Goal: Task Accomplishment & Management: Use online tool/utility

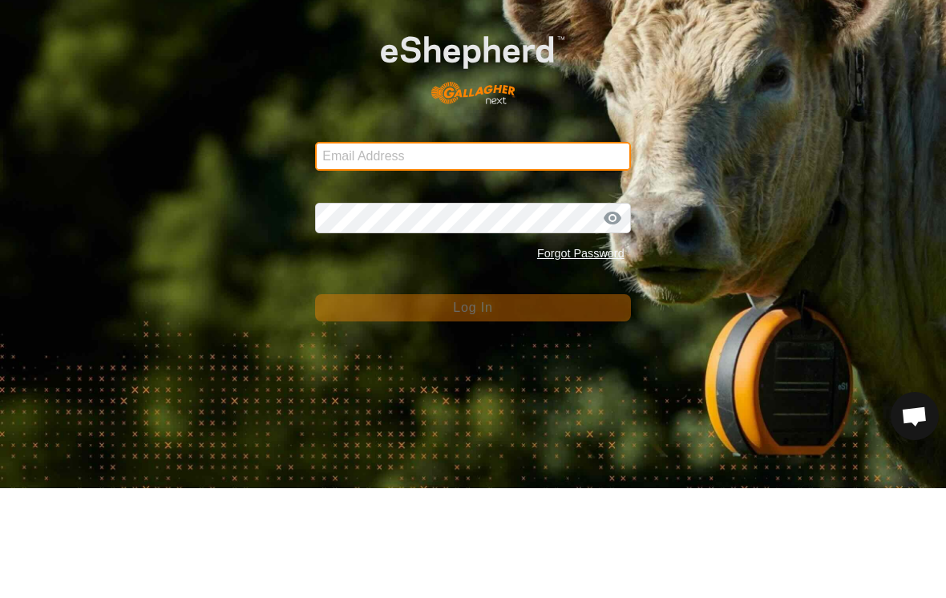
type input "[EMAIL_ADDRESS][DOMAIN_NAME]"
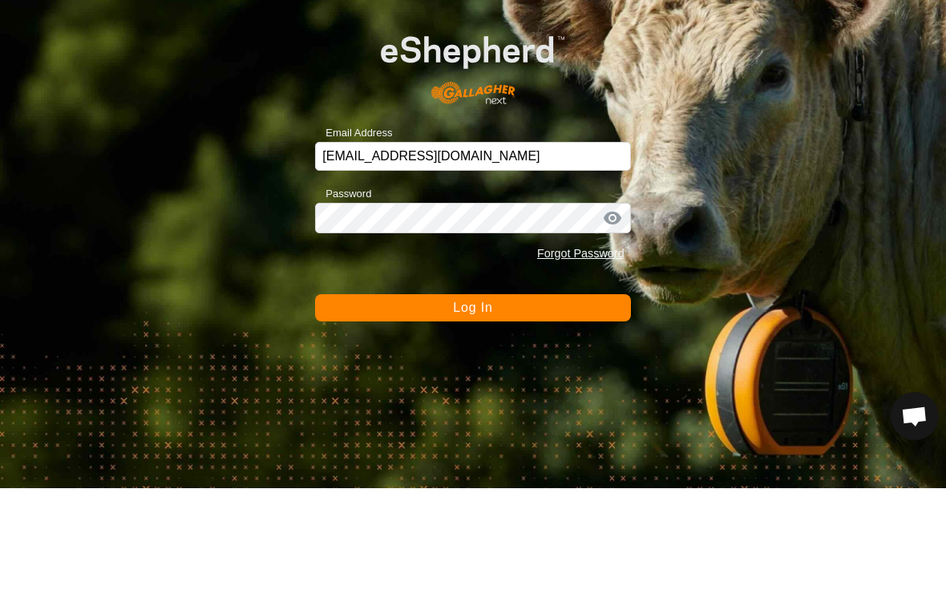
click at [472, 404] on button "Log In" at bounding box center [472, 417] width 315 height 27
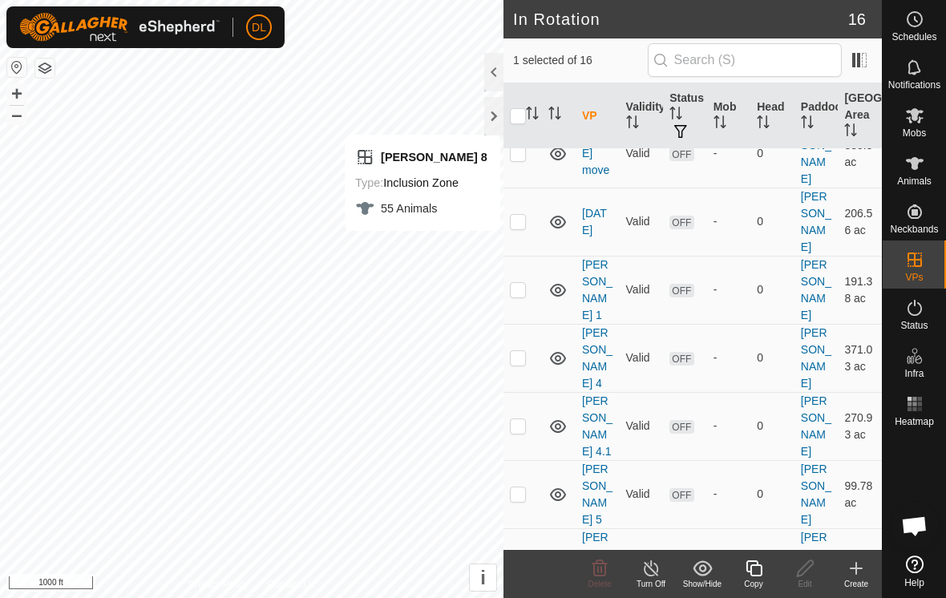
scroll to position [378, 0]
click at [758, 578] on div "Copy" at bounding box center [753, 584] width 51 height 12
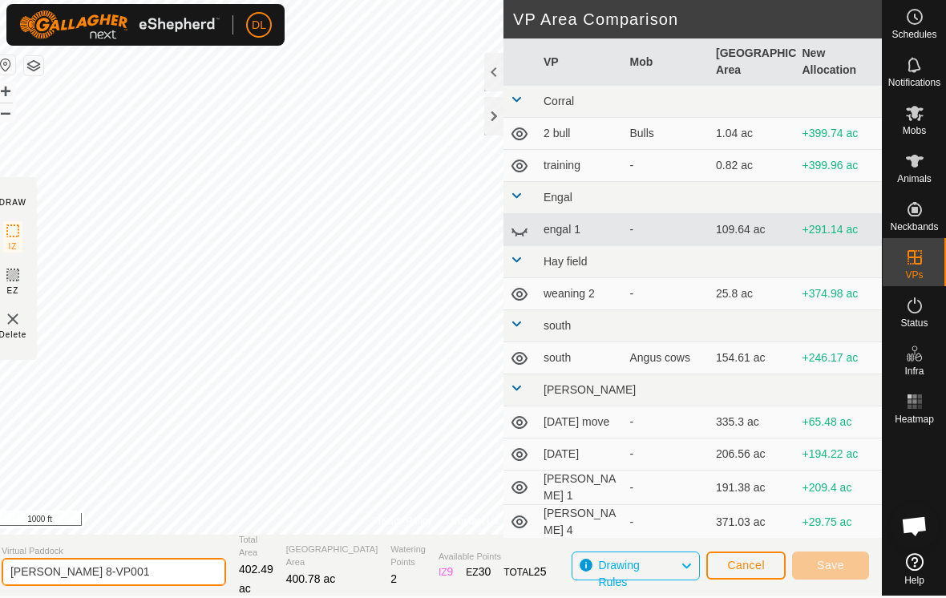
click at [127, 596] on html "DL Schedules Notifications Mobs Animals Neckbands VPs Status Infra Heatmap Help…" at bounding box center [473, 297] width 946 height 598
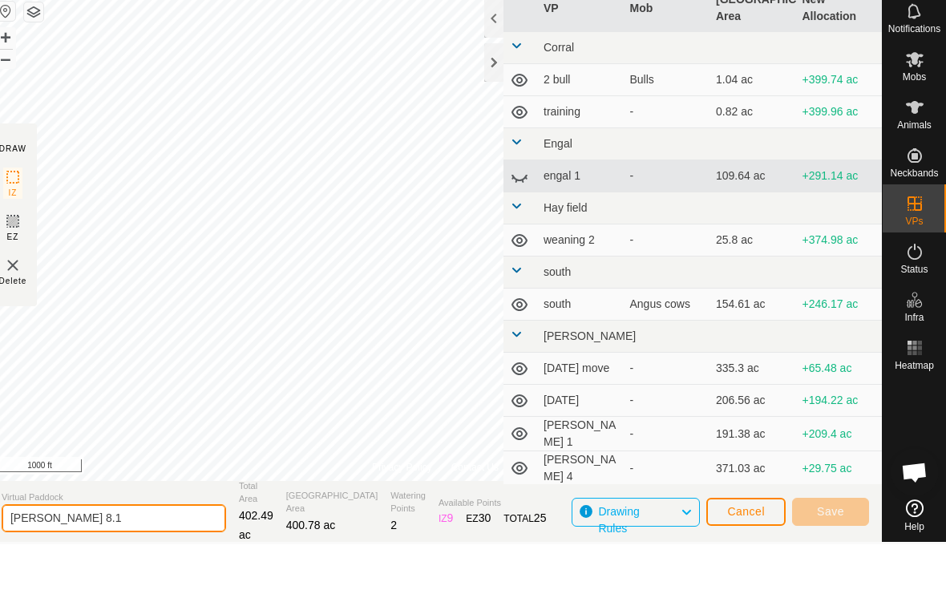
type input "[PERSON_NAME] 8.1"
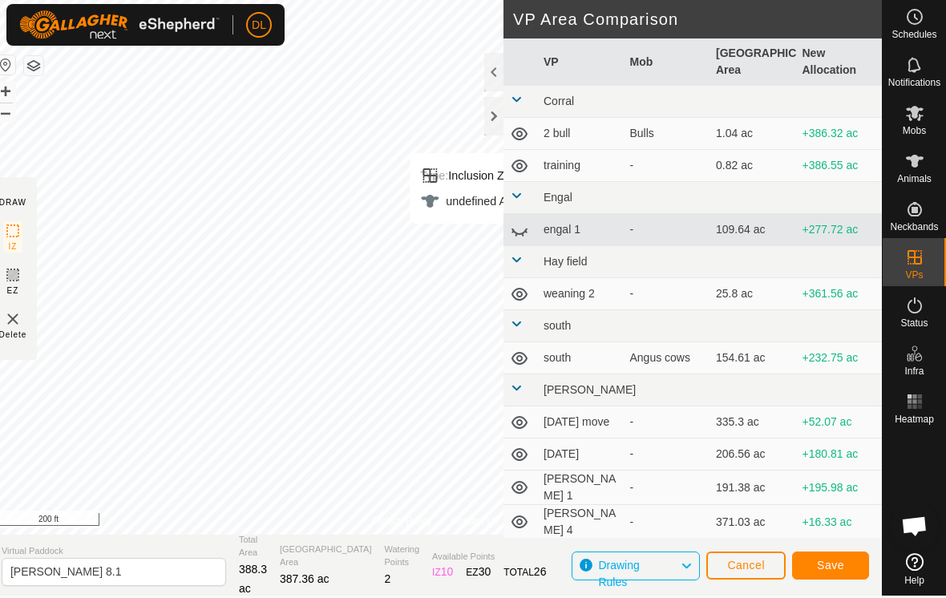
click at [844, 564] on button "Save" at bounding box center [830, 566] width 77 height 28
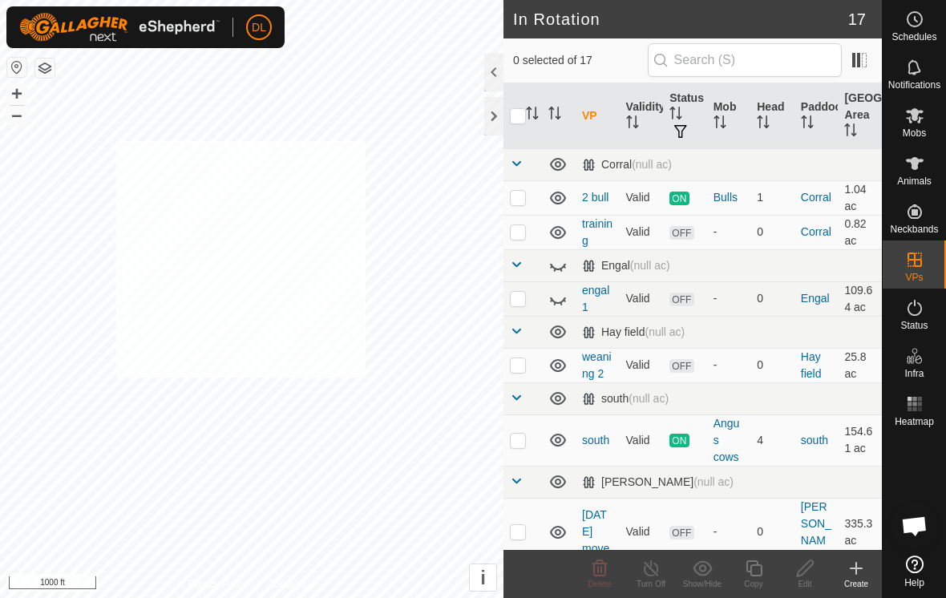
checkbox input "true"
click at [920, 176] on span "Animals" at bounding box center [914, 181] width 34 height 10
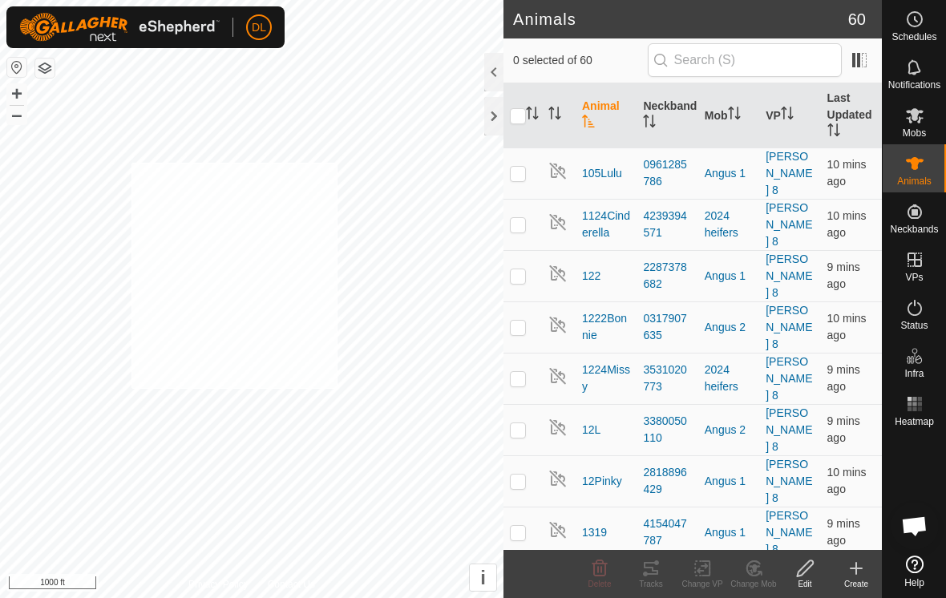
checkbox input "true"
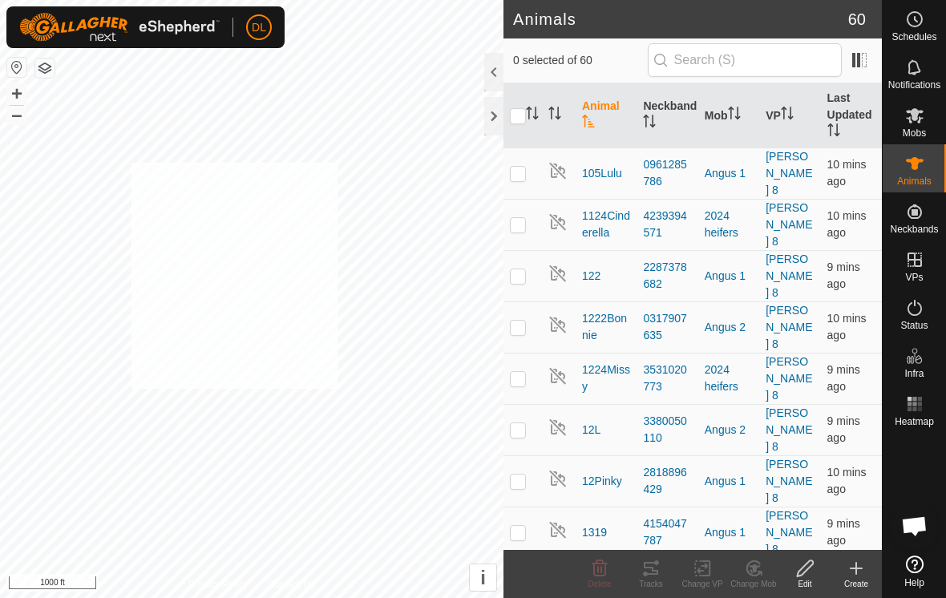
checkbox input "true"
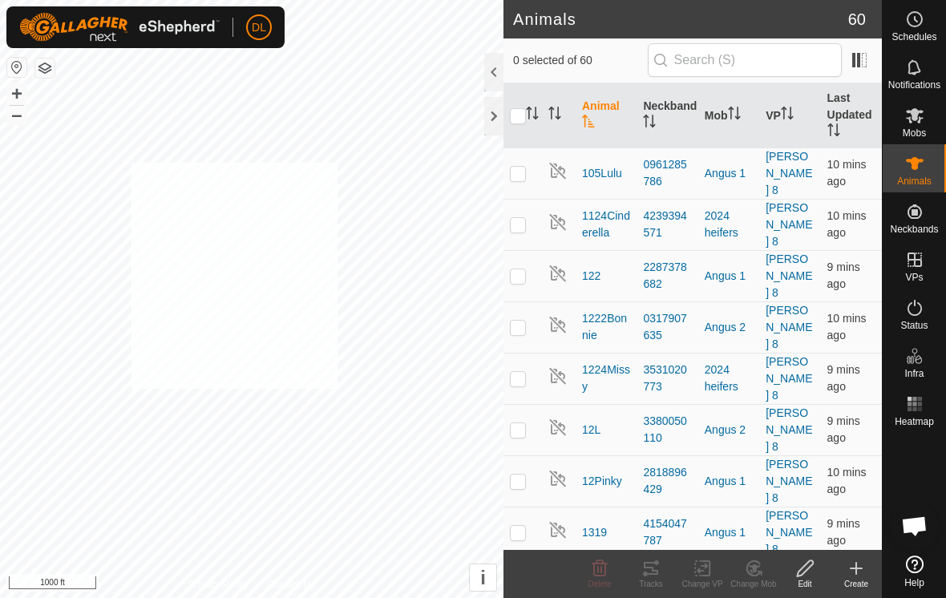
checkbox input "true"
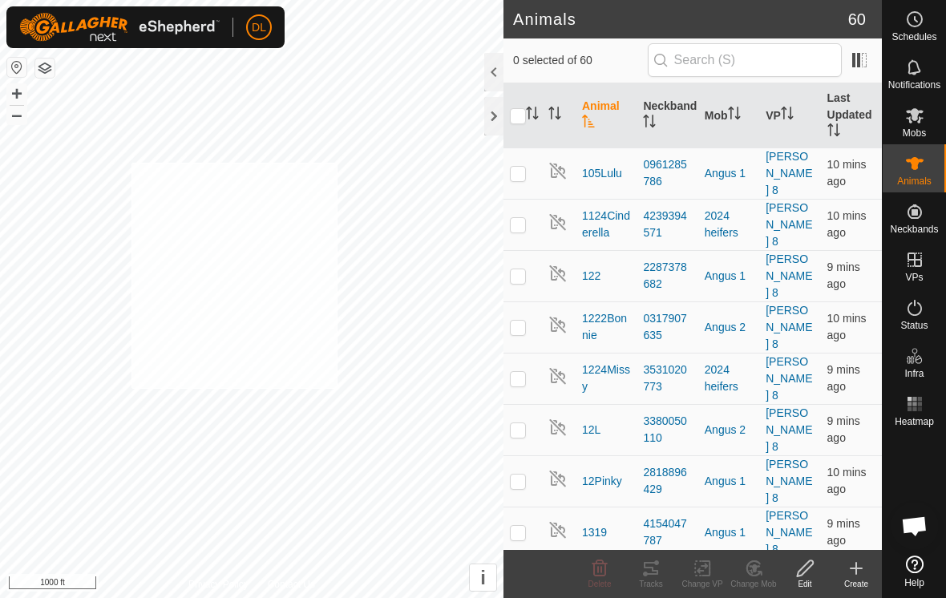
checkbox input "true"
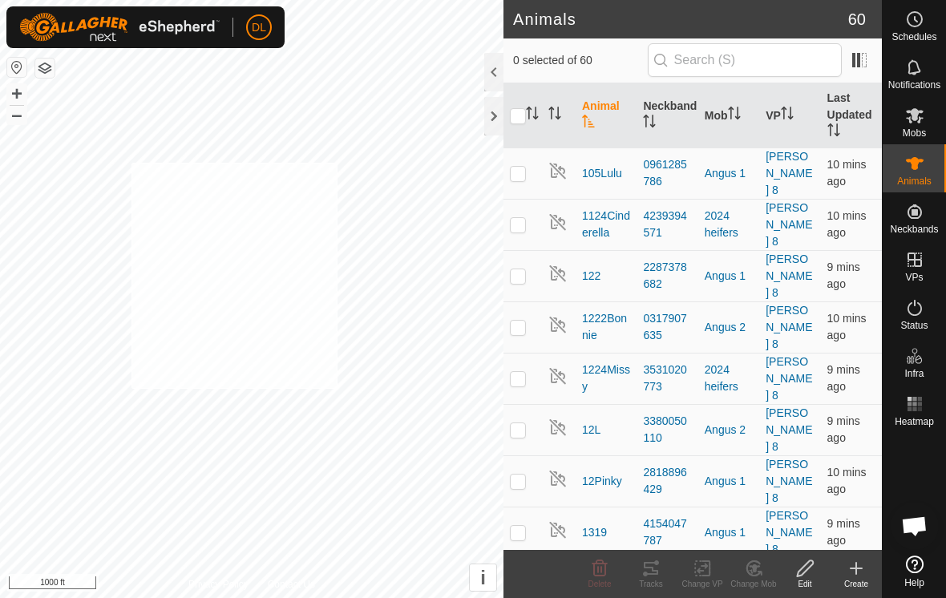
checkbox input "true"
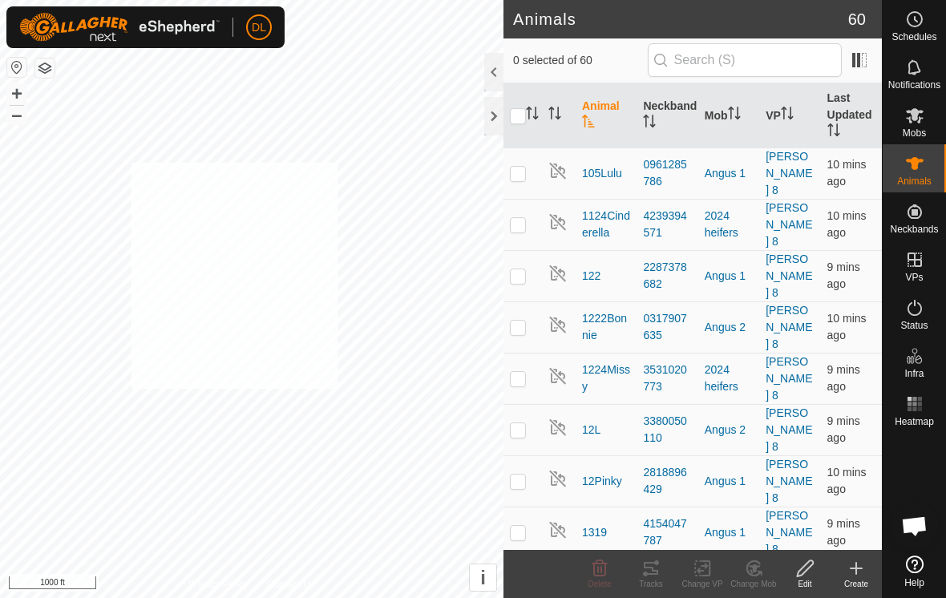
checkbox input "true"
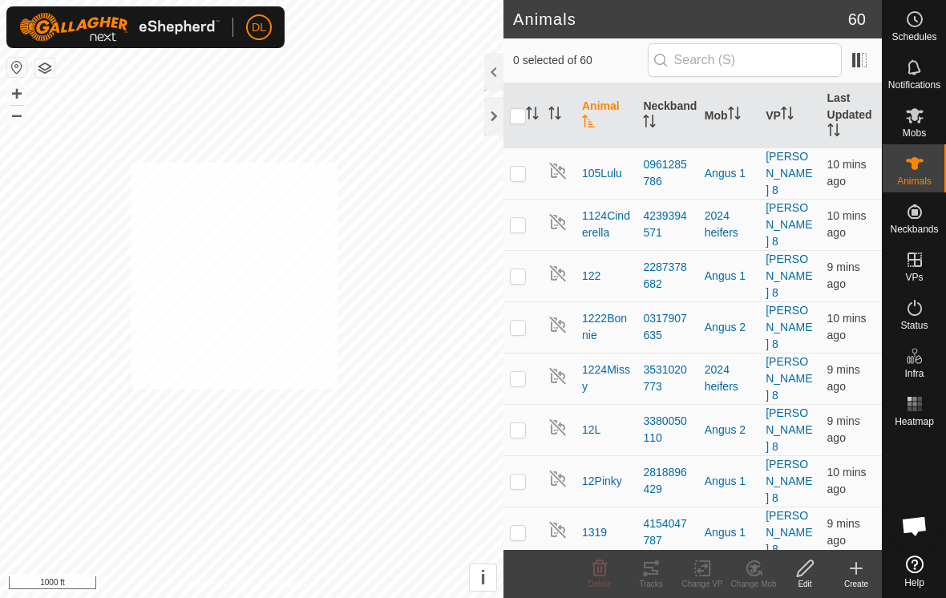
checkbox input "true"
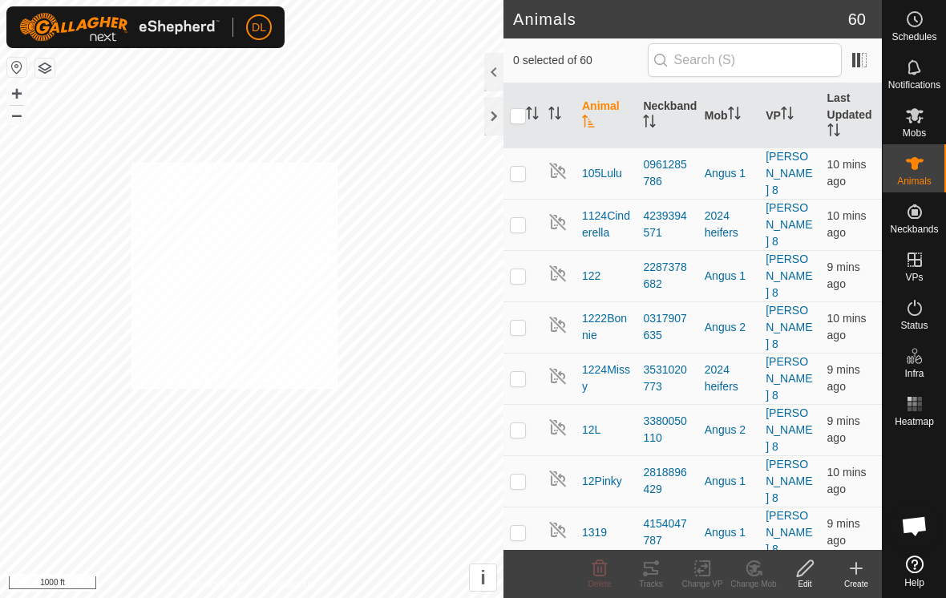
checkbox input "true"
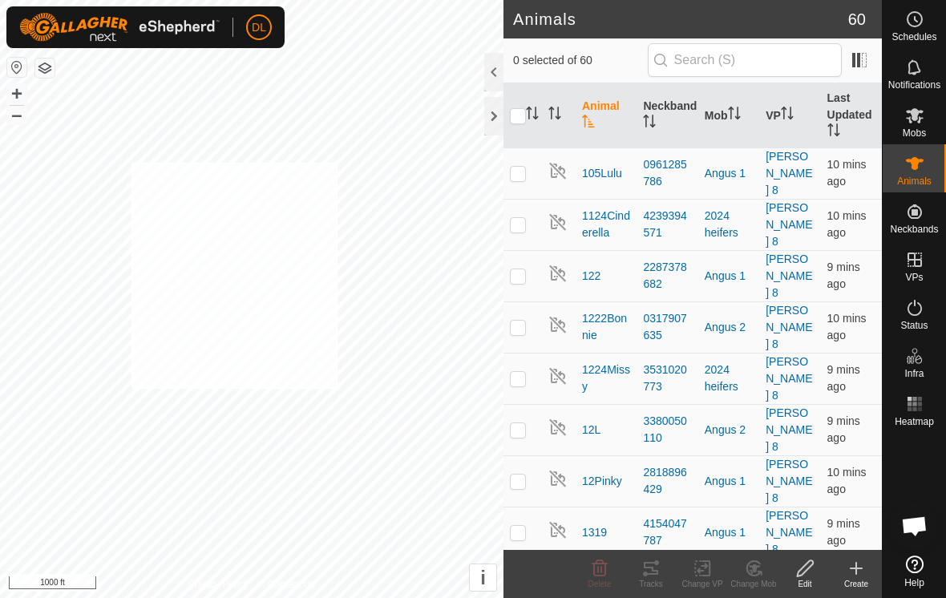
checkbox input "true"
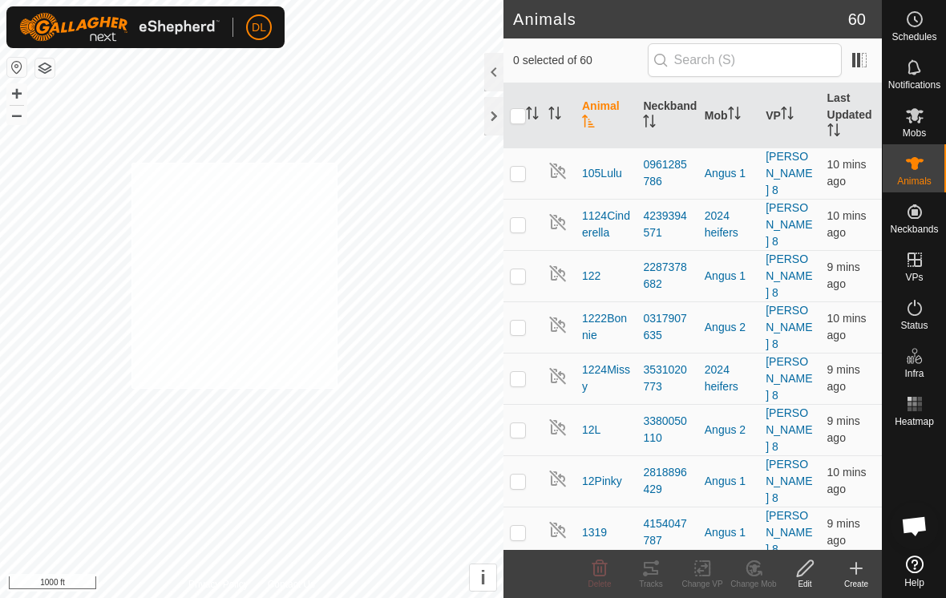
checkbox input "true"
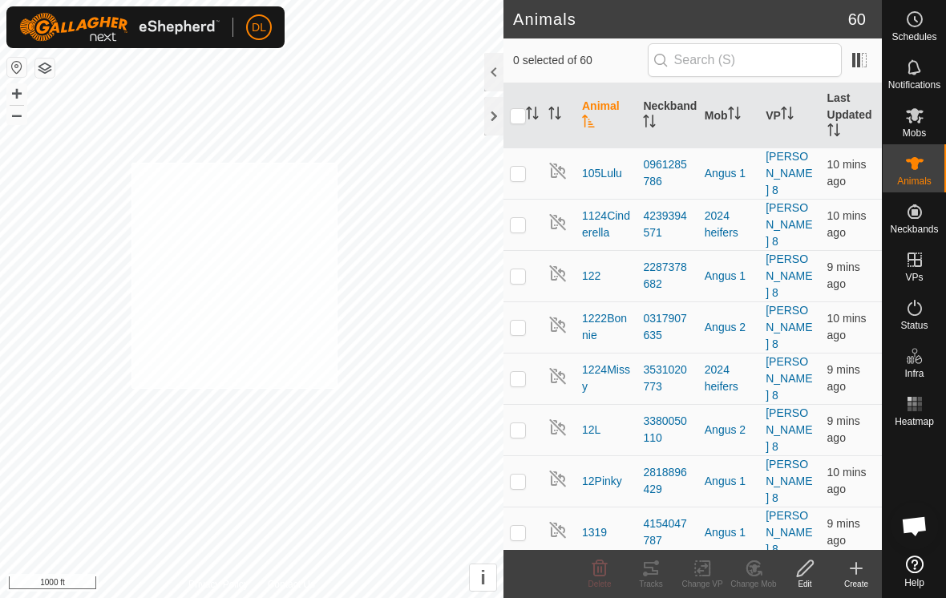
checkbox input "true"
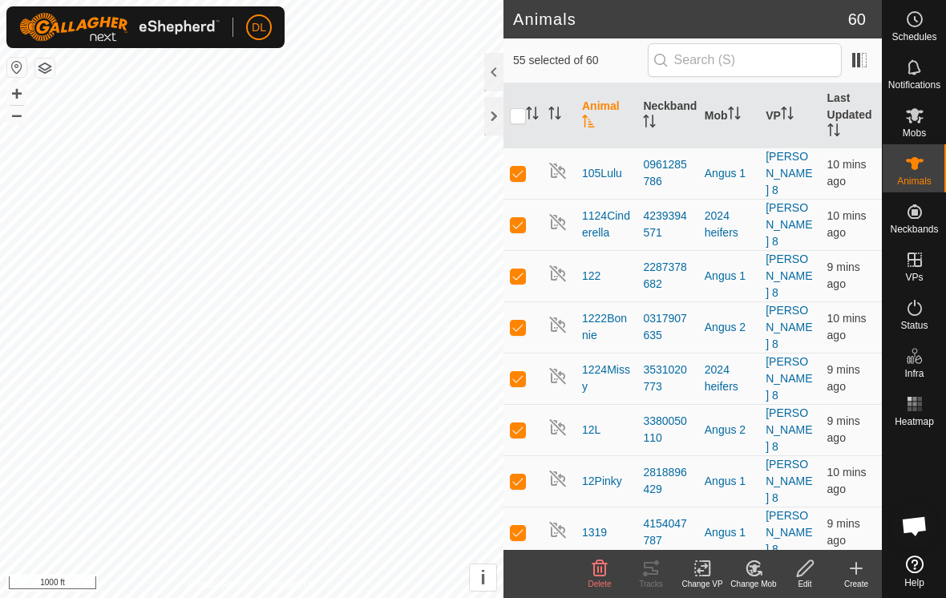
click at [698, 578] on div "Change VP" at bounding box center [702, 584] width 51 height 12
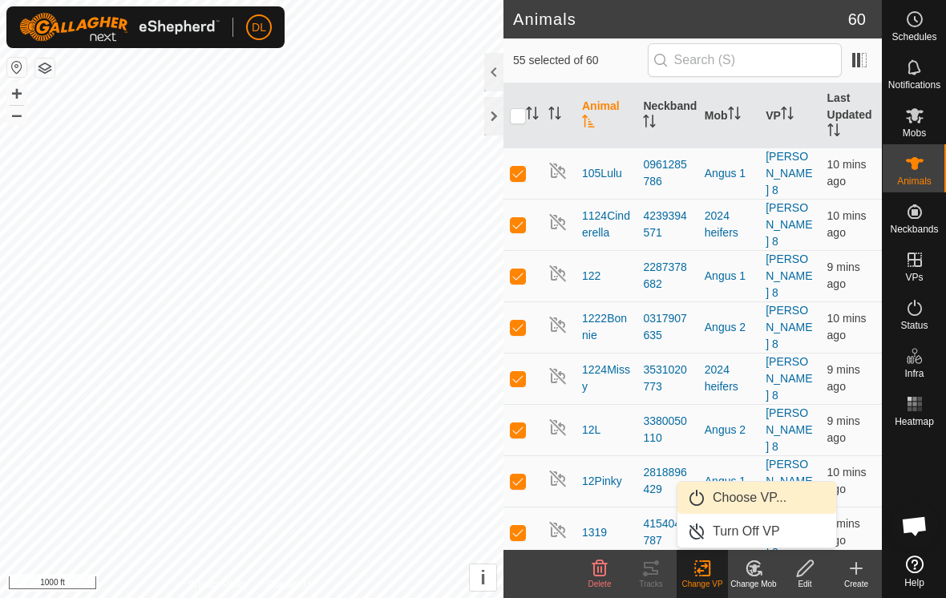
click at [723, 503] on link "Choose VP..." at bounding box center [756, 498] width 159 height 32
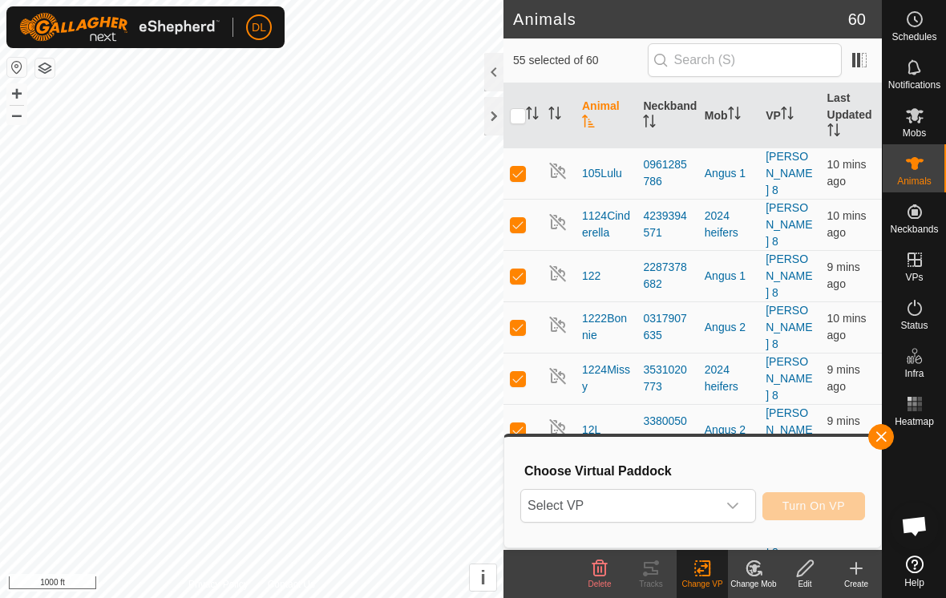
click at [723, 503] on div "dropdown trigger" at bounding box center [733, 506] width 32 height 32
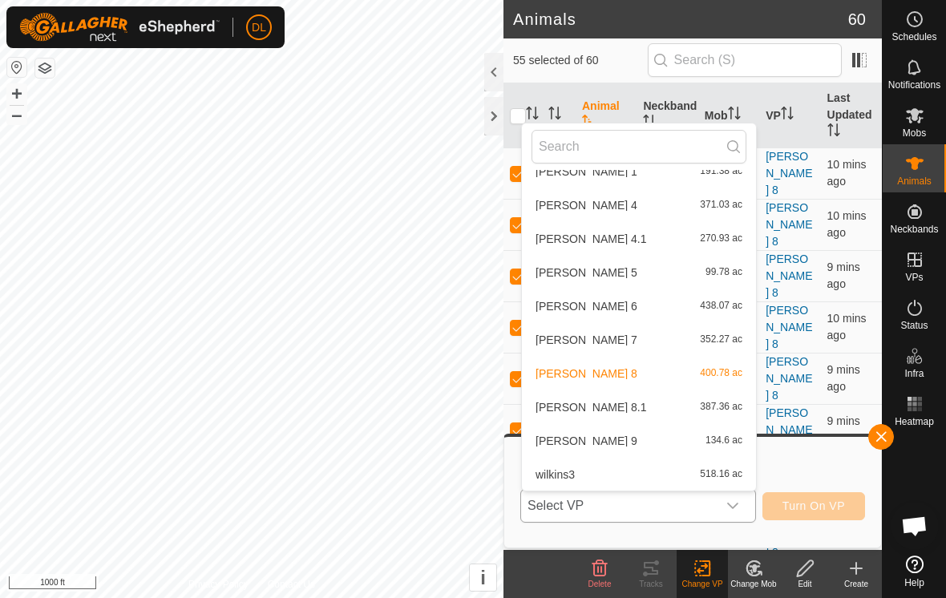
scroll to position [434, 0]
click at [576, 410] on li "[PERSON_NAME] 8.1 387.36 ac" at bounding box center [639, 407] width 234 height 32
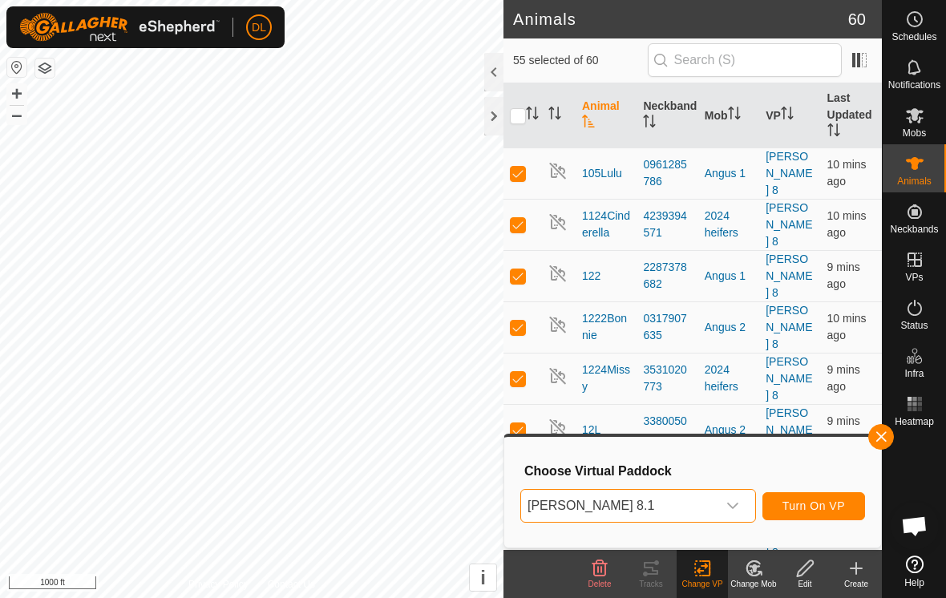
click at [831, 507] on span "Turn On VP" at bounding box center [813, 505] width 63 height 13
